Goal: Task Accomplishment & Management: Manage account settings

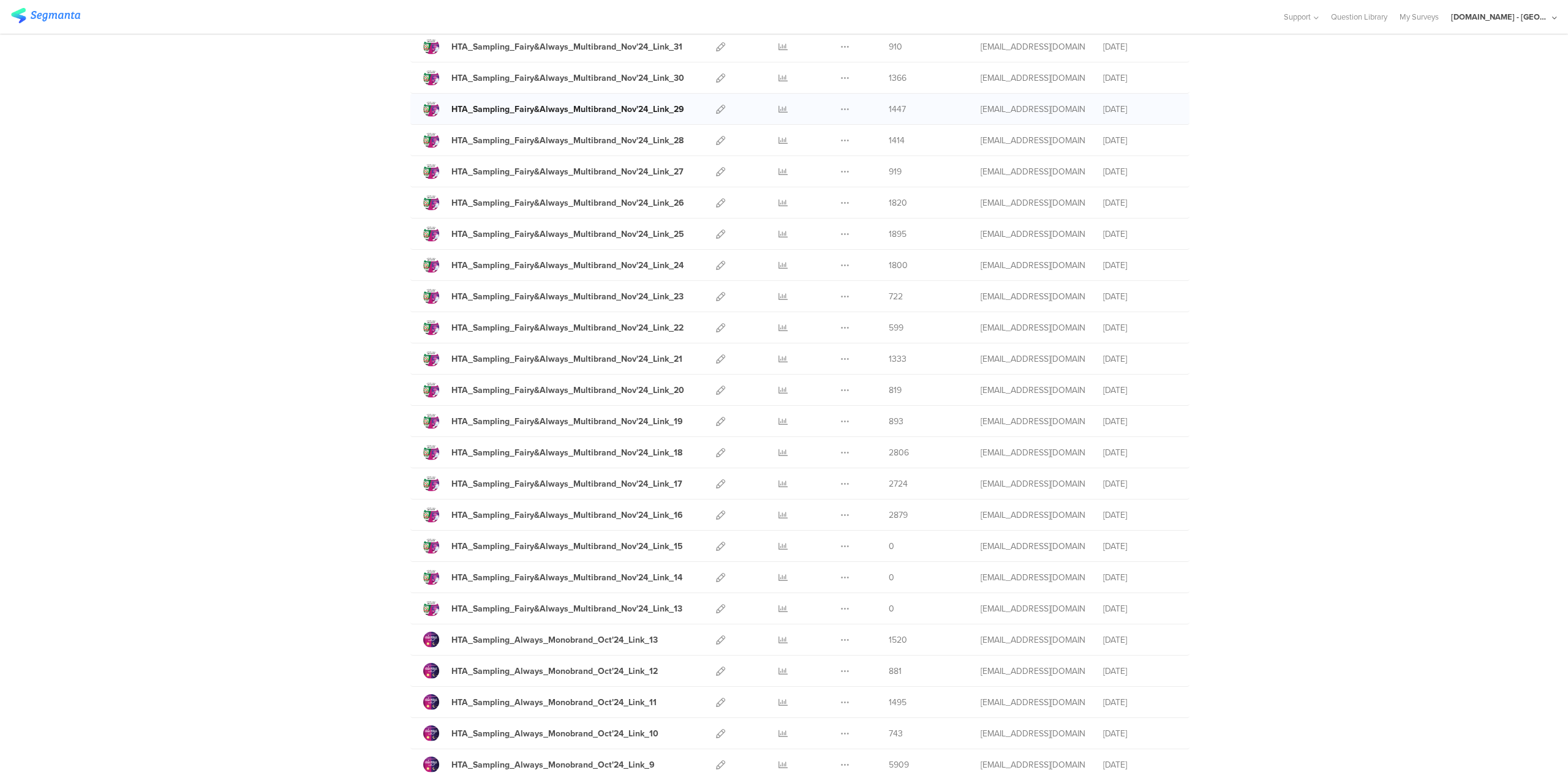
scroll to position [1102, 0]
click at [716, 639] on icon at bounding box center [720, 638] width 9 height 9
